Goal: Task Accomplishment & Management: Manage account settings

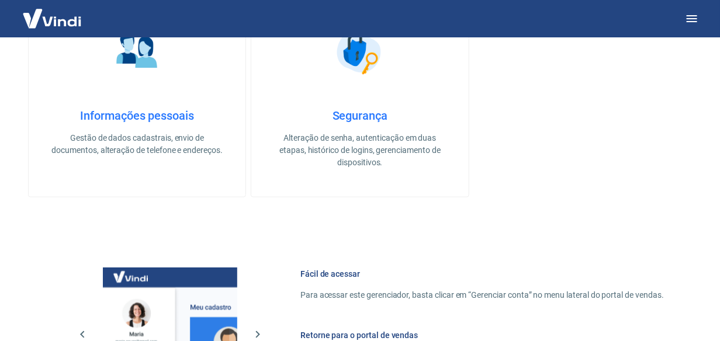
scroll to position [526, 0]
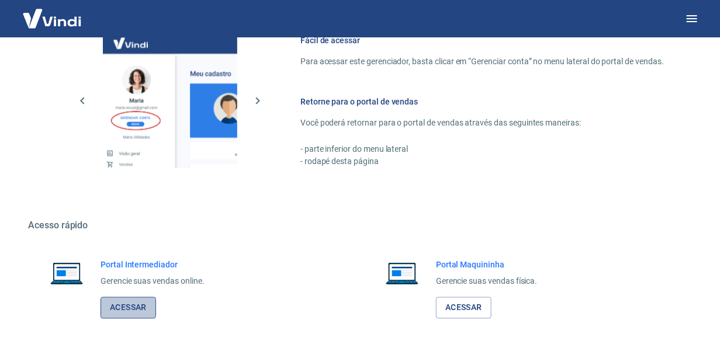
click at [137, 309] on link "Acessar" at bounding box center [129, 308] width 56 height 22
